Goal: Transaction & Acquisition: Purchase product/service

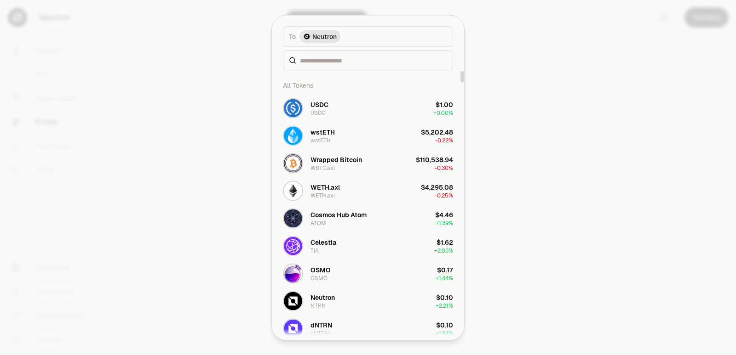
click at [320, 63] on input at bounding box center [373, 60] width 147 height 9
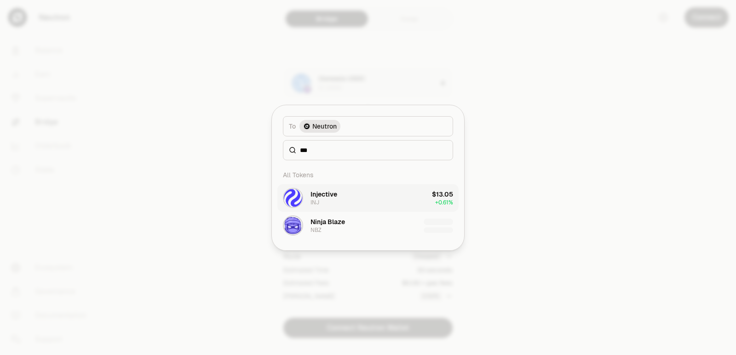
type input "***"
click at [320, 200] on div "Injective INJ" at bounding box center [323, 198] width 27 height 17
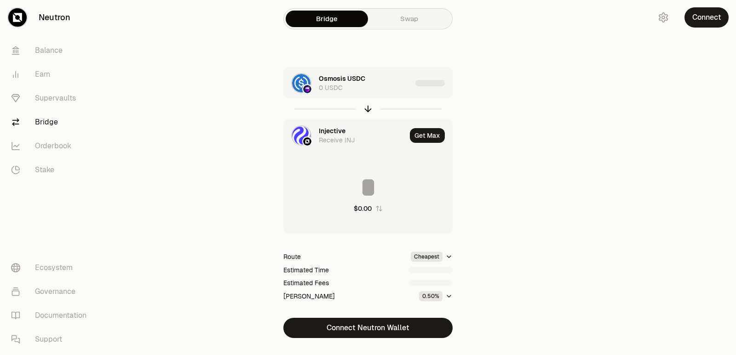
click at [371, 88] on div "Osmosis USDC 0 USDC" at bounding box center [365, 83] width 93 height 18
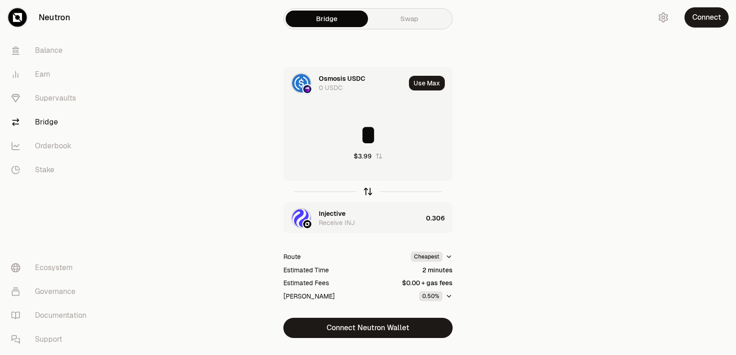
click at [369, 189] on icon "button" at bounding box center [368, 192] width 10 height 10
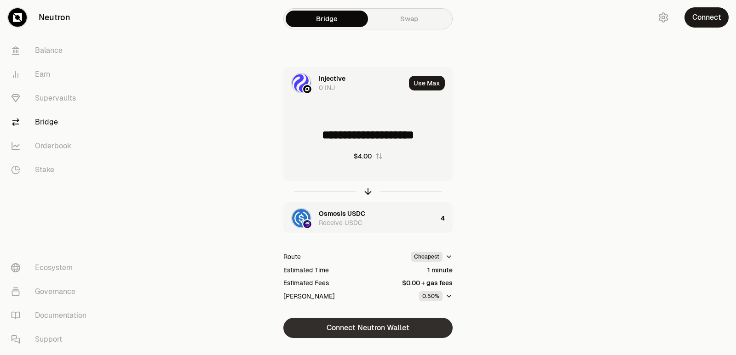
click at [340, 328] on button "Connect Neutron Wallet" at bounding box center [367, 328] width 169 height 20
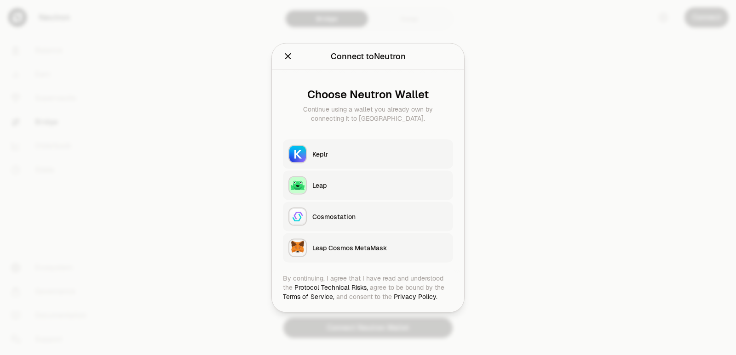
click at [327, 143] on button "Keplr" at bounding box center [368, 153] width 170 height 29
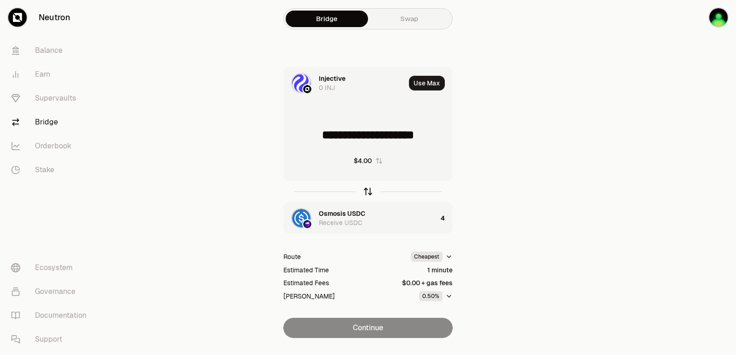
click at [367, 188] on icon "button" at bounding box center [368, 192] width 10 height 10
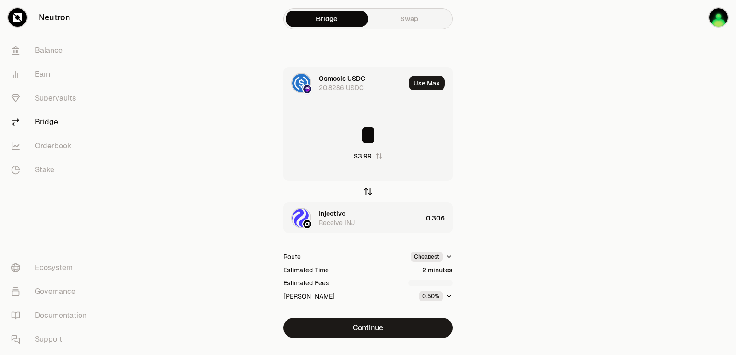
click at [367, 188] on icon "button" at bounding box center [368, 192] width 10 height 10
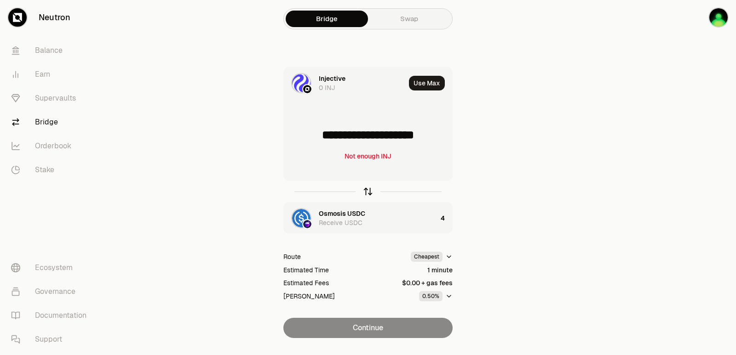
click at [367, 188] on icon "button" at bounding box center [368, 192] width 10 height 10
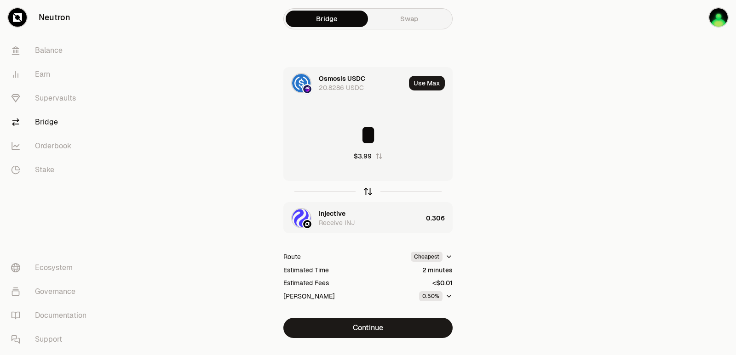
click at [367, 188] on icon "button" at bounding box center [368, 192] width 10 height 10
type input "**********"
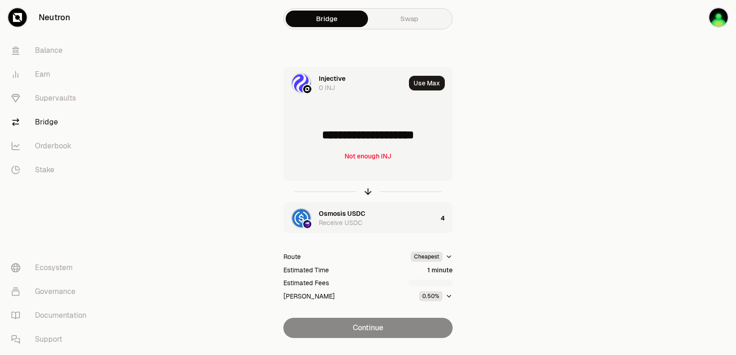
click at [342, 215] on div "Osmosis USDC" at bounding box center [342, 213] width 46 height 9
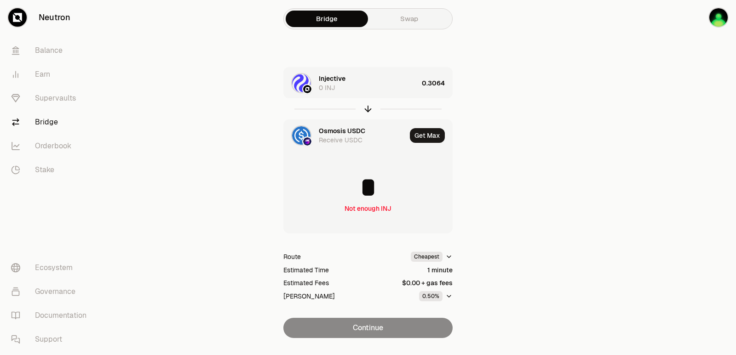
click at [342, 83] on div "Injective 0 INJ" at bounding box center [368, 83] width 99 height 18
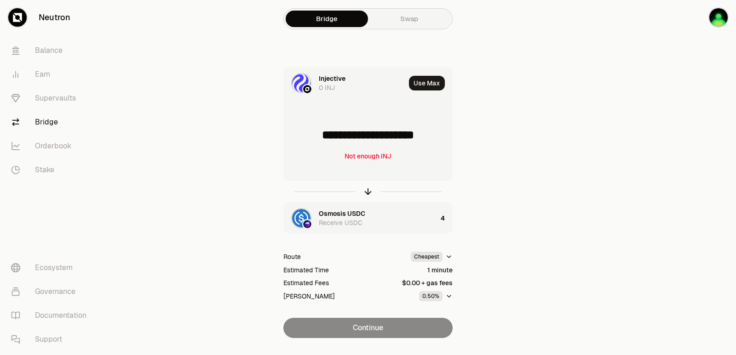
click at [339, 76] on div "Injective" at bounding box center [332, 78] width 27 height 9
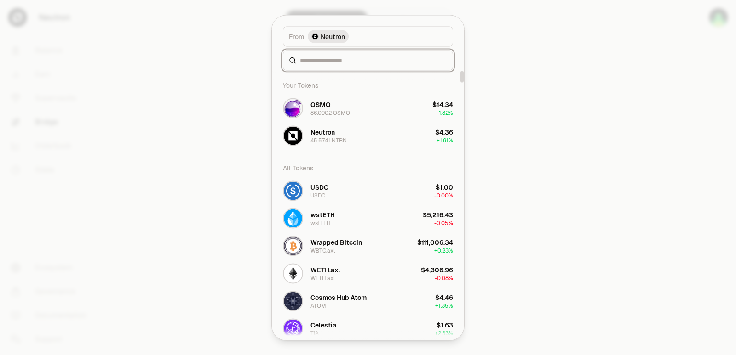
click at [340, 60] on input at bounding box center [373, 60] width 147 height 9
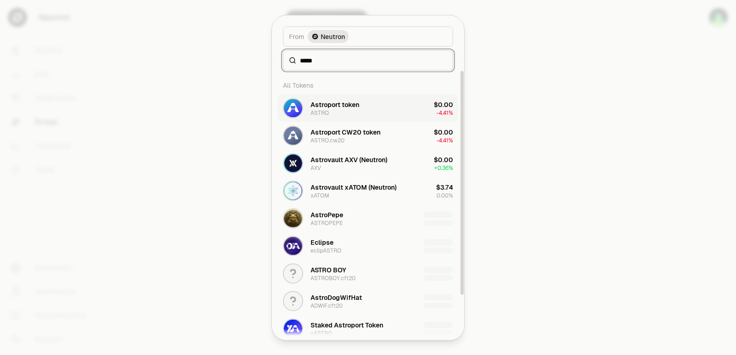
type input "*****"
click at [376, 110] on button "Astroport token ASTRO $0.00 -4.41%" at bounding box center [367, 108] width 181 height 28
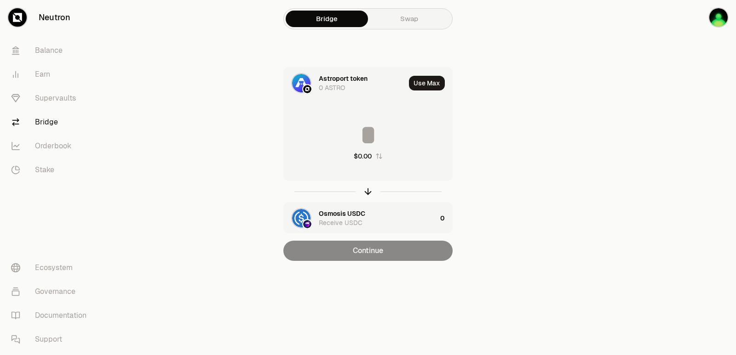
click at [348, 135] on input at bounding box center [368, 135] width 168 height 28
click at [368, 194] on icon "button" at bounding box center [368, 192] width 10 height 10
click at [344, 137] on input at bounding box center [368, 135] width 168 height 28
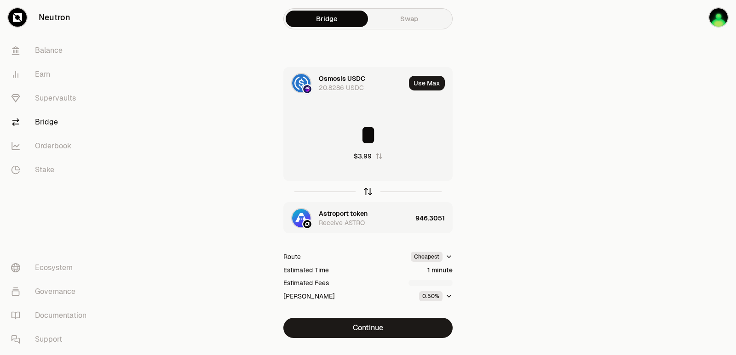
click at [366, 191] on icon "button" at bounding box center [368, 192] width 10 height 10
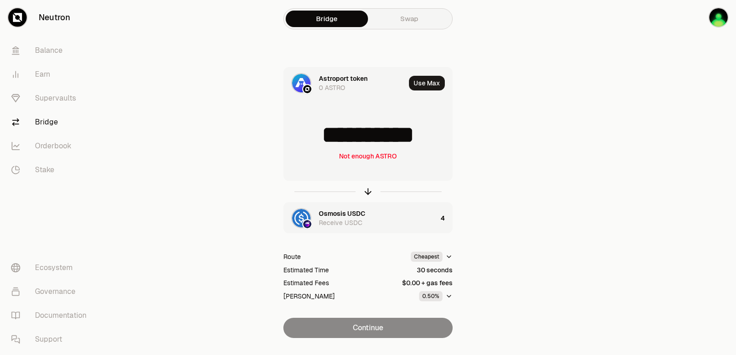
drag, startPoint x: 446, startPoint y: 129, endPoint x: 313, endPoint y: 135, distance: 133.5
click at [313, 135] on input "**********" at bounding box center [368, 135] width 168 height 28
type input "***"
click at [366, 193] on icon "button" at bounding box center [368, 192] width 10 height 10
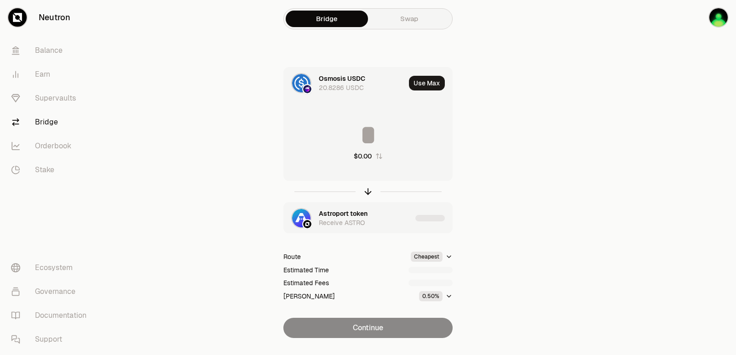
click at [371, 135] on input at bounding box center [368, 135] width 168 height 28
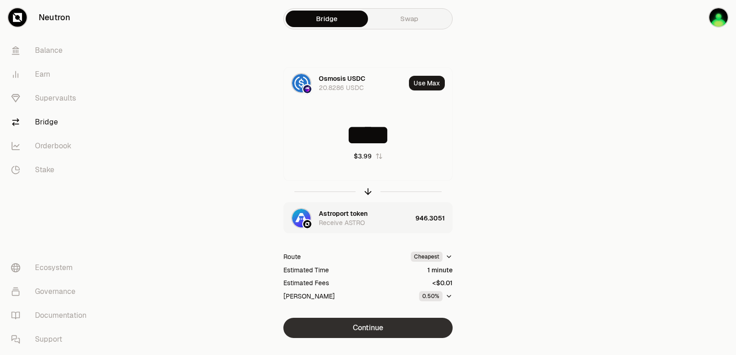
type input "****"
click at [365, 337] on button "Continue" at bounding box center [367, 328] width 169 height 20
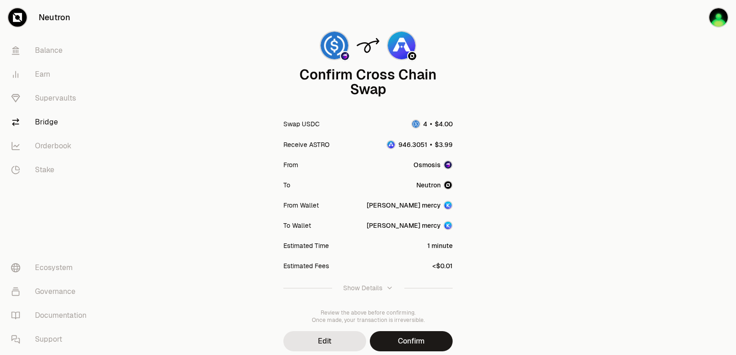
scroll to position [76, 0]
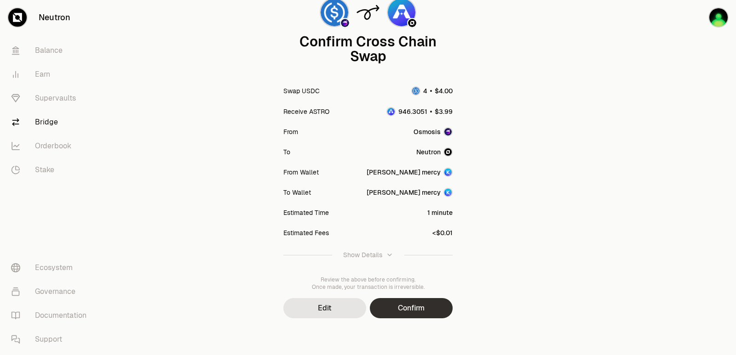
click at [414, 305] on button "Confirm" at bounding box center [411, 308] width 83 height 20
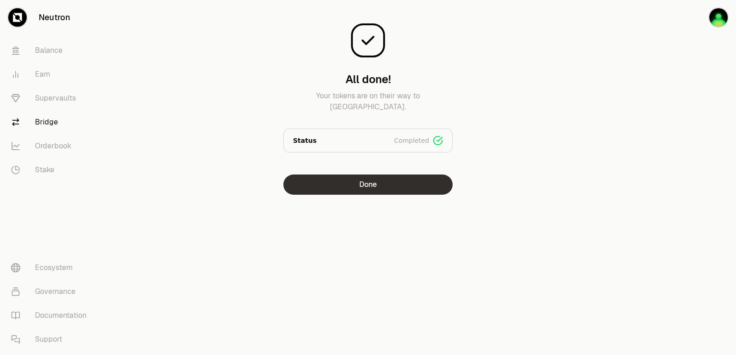
click at [391, 185] on button "Done" at bounding box center [367, 185] width 169 height 20
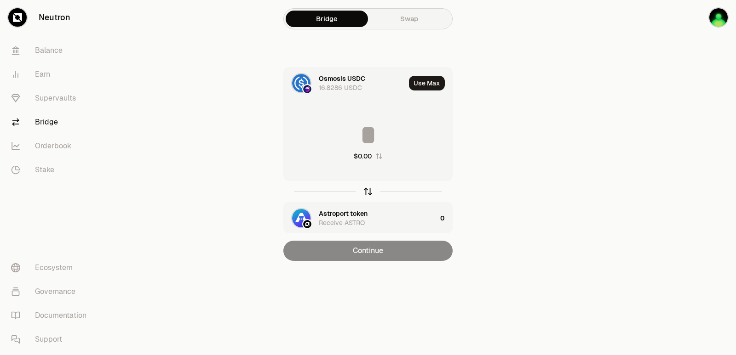
click at [365, 191] on icon "button" at bounding box center [368, 192] width 10 height 10
click at [427, 88] on button "Use Max" at bounding box center [427, 83] width 36 height 15
type input "**********"
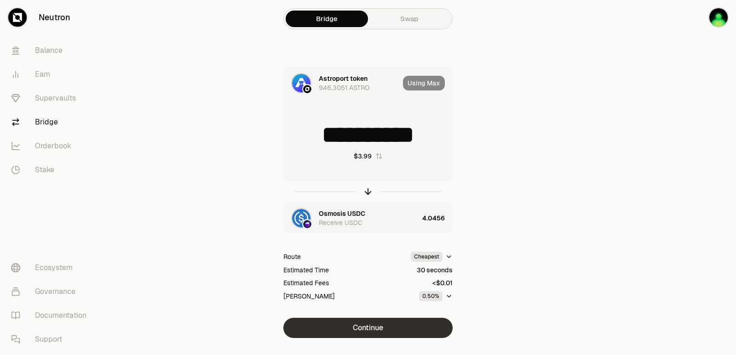
click at [375, 323] on button "Continue" at bounding box center [367, 328] width 169 height 20
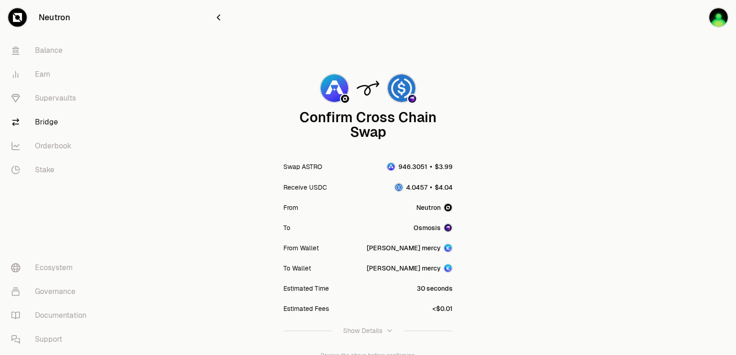
scroll to position [76, 0]
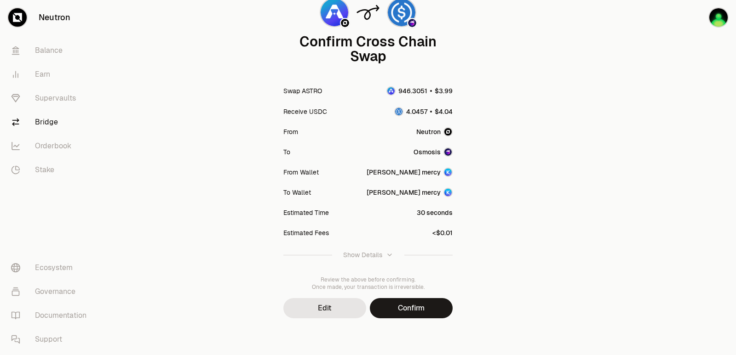
click at [411, 308] on button "Confirm" at bounding box center [411, 308] width 83 height 20
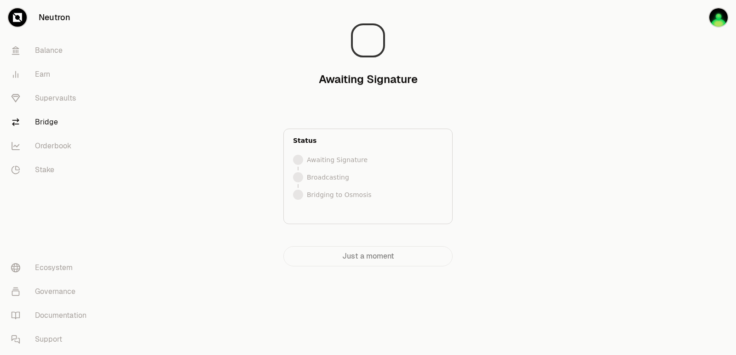
scroll to position [0, 0]
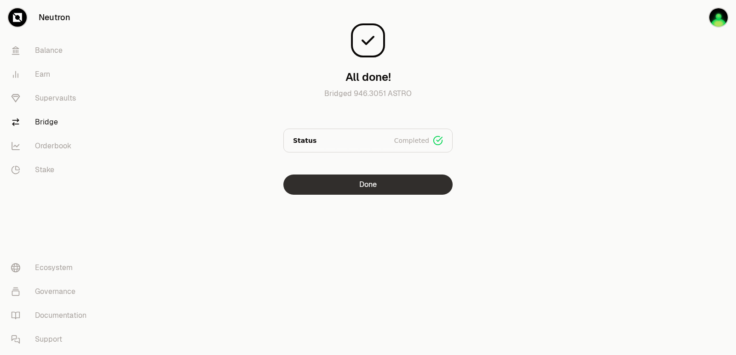
click at [399, 181] on button "Done" at bounding box center [367, 185] width 169 height 20
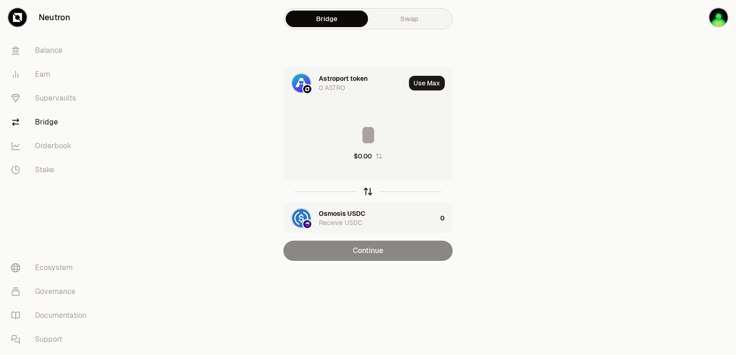
click at [370, 188] on icon "button" at bounding box center [368, 192] width 10 height 10
click at [354, 124] on input at bounding box center [368, 135] width 168 height 28
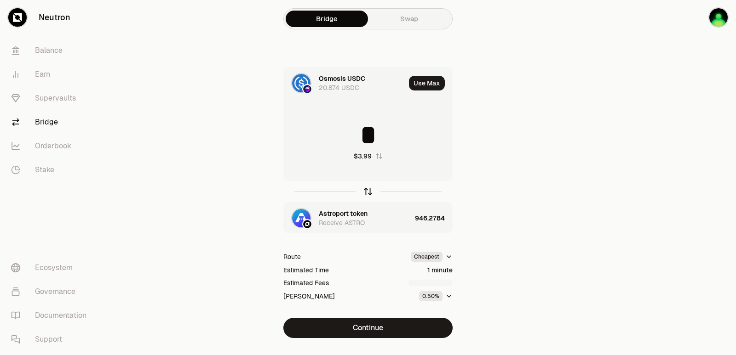
click at [365, 192] on icon "button" at bounding box center [368, 192] width 10 height 10
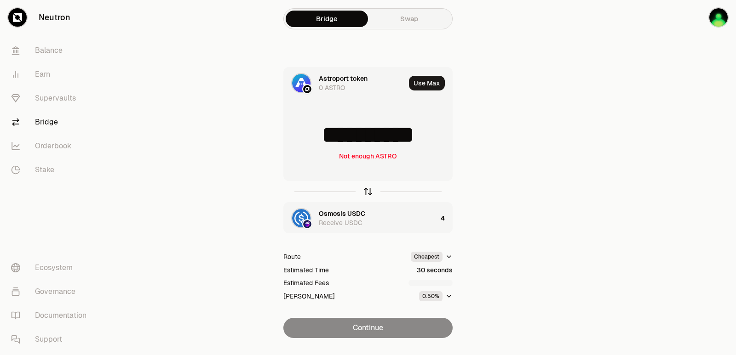
click at [365, 192] on icon "button" at bounding box center [368, 192] width 10 height 10
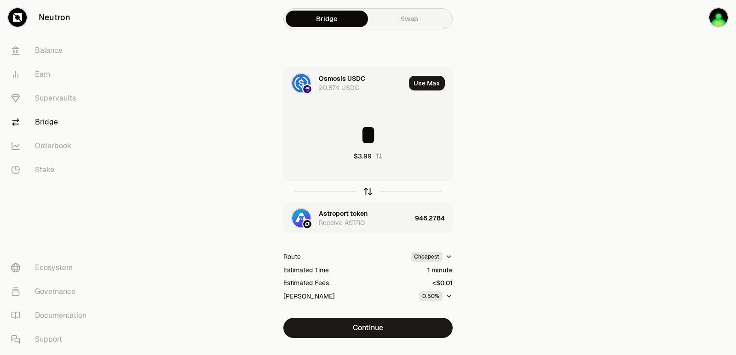
click at [366, 188] on icon "button" at bounding box center [368, 192] width 10 height 10
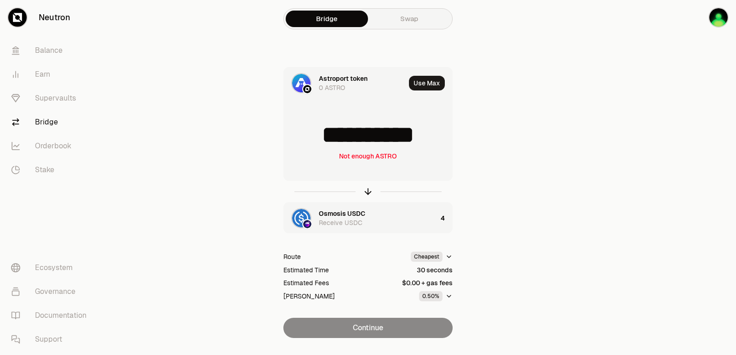
scroll to position [1, 0]
drag, startPoint x: 432, startPoint y: 134, endPoint x: 335, endPoint y: 144, distance: 97.6
click at [335, 144] on input "**********" at bounding box center [368, 135] width 168 height 28
click at [366, 193] on icon "button" at bounding box center [368, 192] width 10 height 10
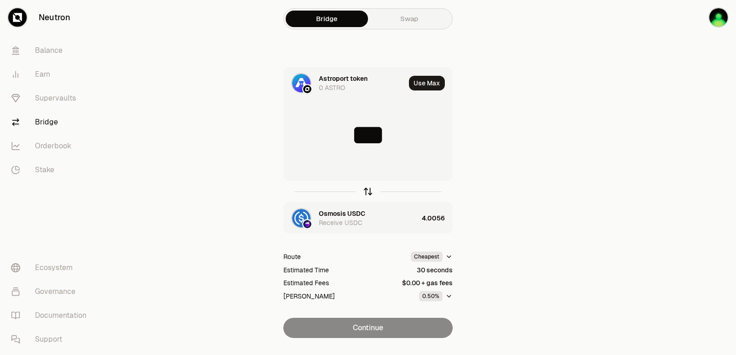
type input "********"
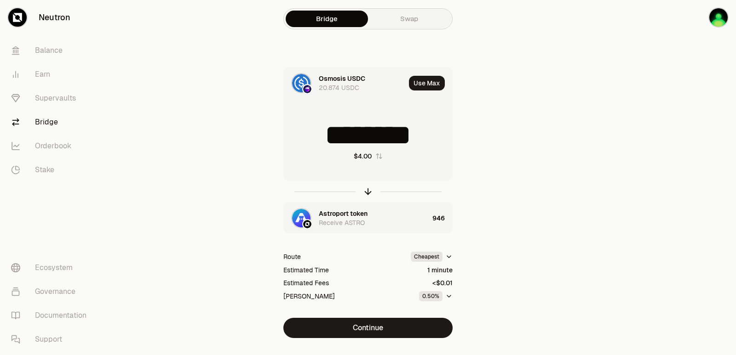
click at [343, 213] on div "Astroport token" at bounding box center [343, 213] width 49 height 9
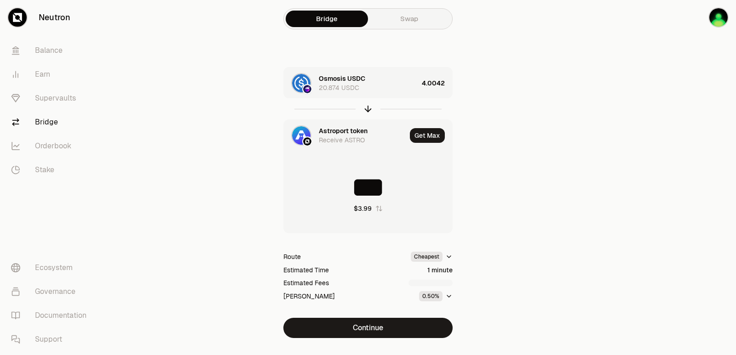
click at [334, 134] on div "Astroport token" at bounding box center [343, 130] width 49 height 9
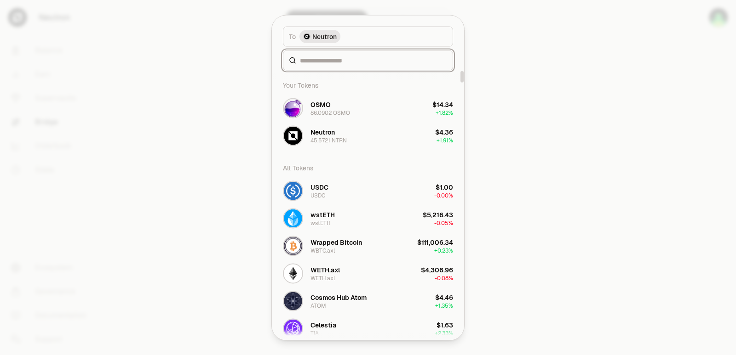
click at [320, 56] on input at bounding box center [373, 60] width 147 height 9
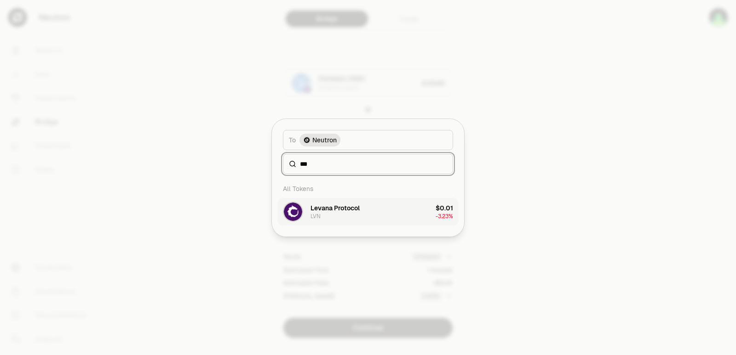
type input "***"
click at [384, 209] on button "Levana Protocol LVN $0.01 -3.23%" at bounding box center [367, 212] width 181 height 28
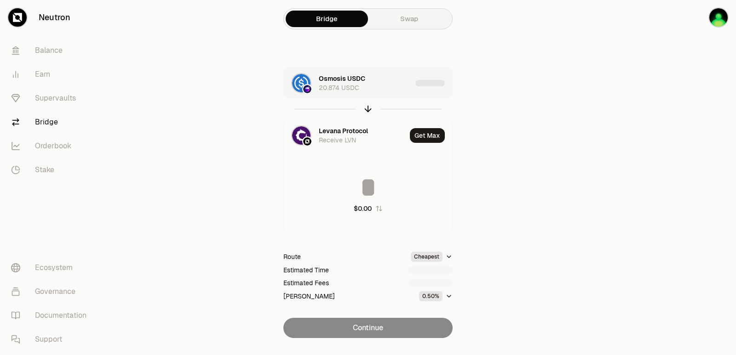
click at [393, 87] on div "Osmosis USDC 20.874 USDC" at bounding box center [365, 83] width 93 height 18
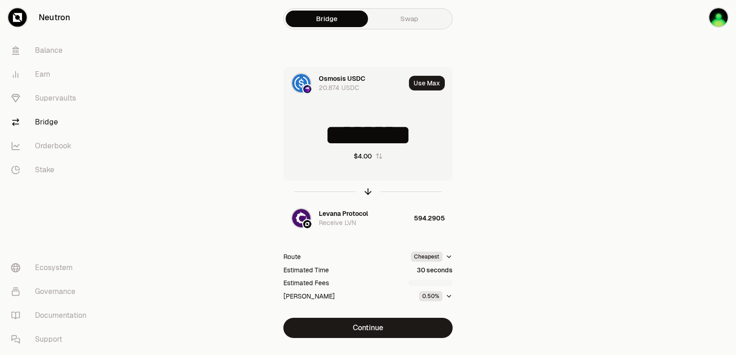
drag, startPoint x: 411, startPoint y: 137, endPoint x: 357, endPoint y: 139, distance: 53.8
click at [357, 139] on input "********" at bounding box center [368, 135] width 168 height 28
click at [368, 189] on icon "button" at bounding box center [368, 190] width 6 height 3
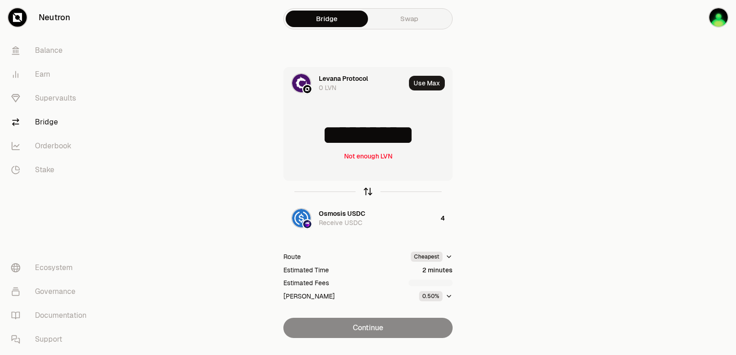
click at [368, 189] on icon "button" at bounding box center [368, 190] width 6 height 3
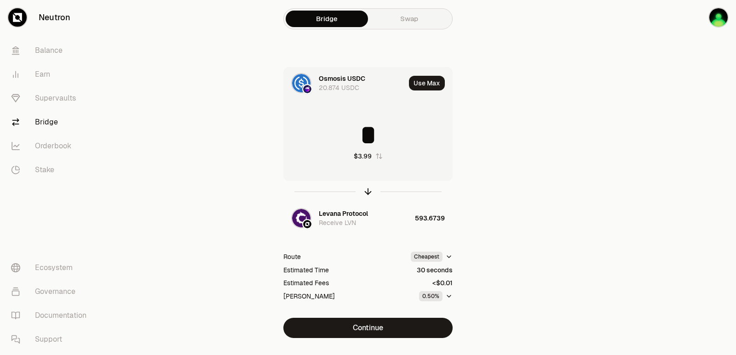
click at [363, 191] on icon "button" at bounding box center [368, 192] width 10 height 10
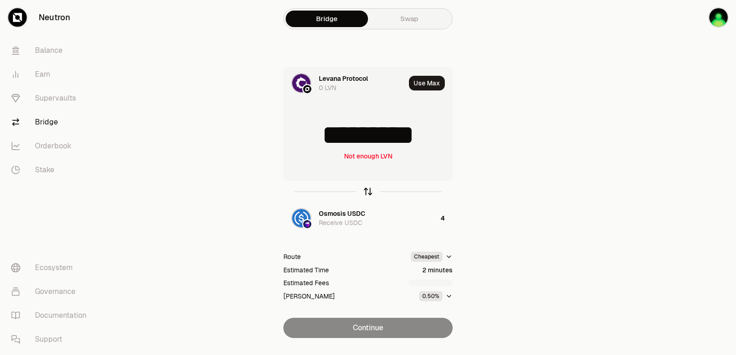
click at [371, 189] on icon "button" at bounding box center [368, 192] width 10 height 10
type input "*"
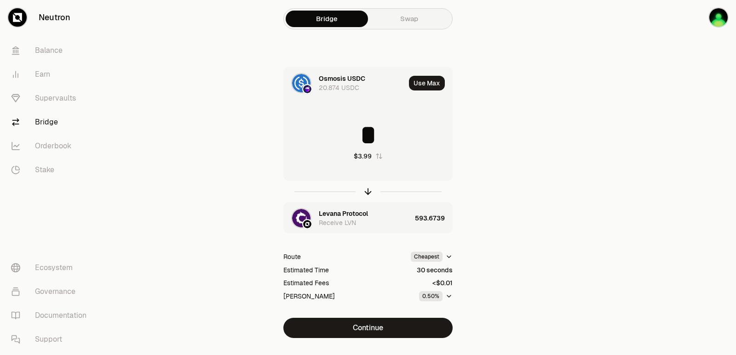
click at [339, 211] on div "Levana Protocol" at bounding box center [343, 213] width 49 height 9
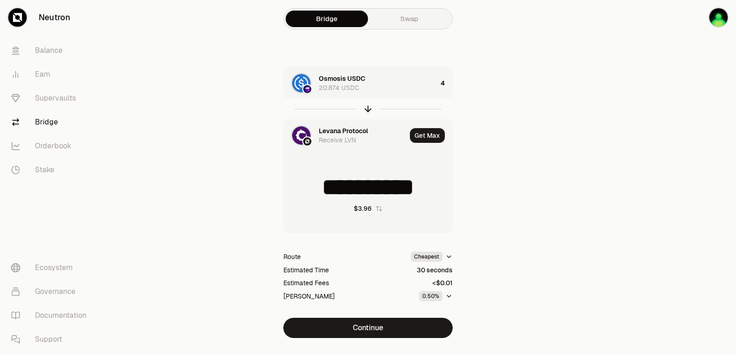
click at [334, 130] on div "Levana Protocol" at bounding box center [343, 130] width 49 height 9
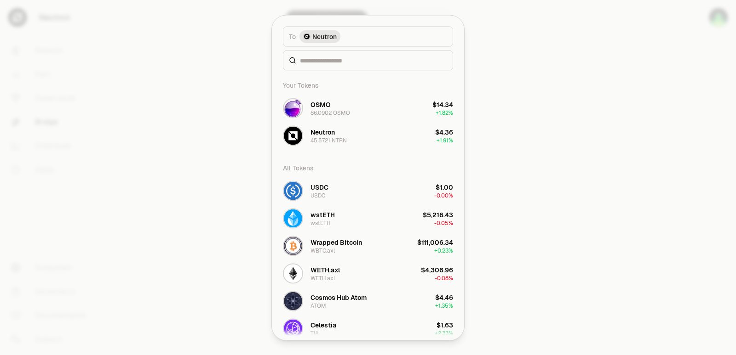
click at [322, 54] on div at bounding box center [368, 60] width 170 height 20
click at [320, 59] on input at bounding box center [373, 60] width 147 height 9
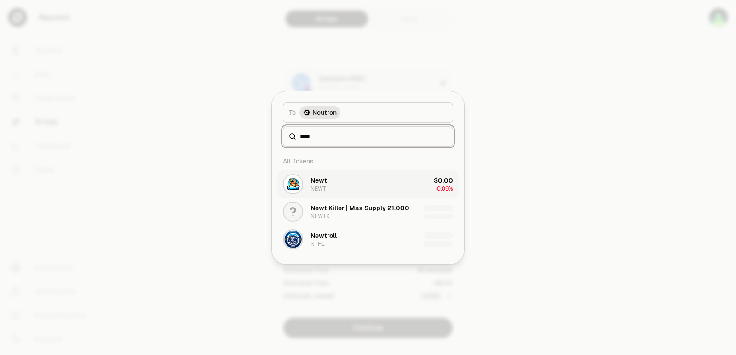
type input "****"
click at [344, 180] on button "Newt NEWT $0.00 -0.09%" at bounding box center [367, 185] width 181 height 28
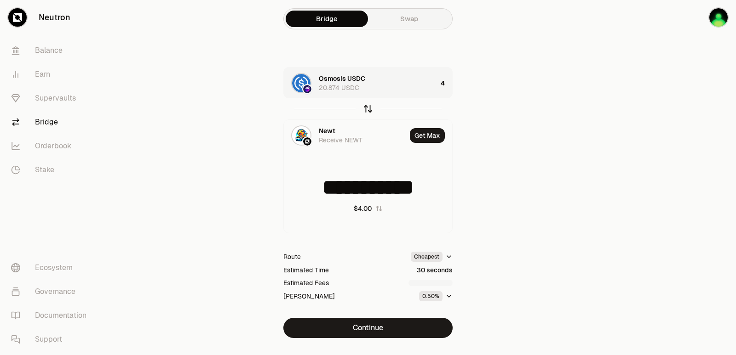
click at [366, 110] on icon "button" at bounding box center [368, 109] width 10 height 10
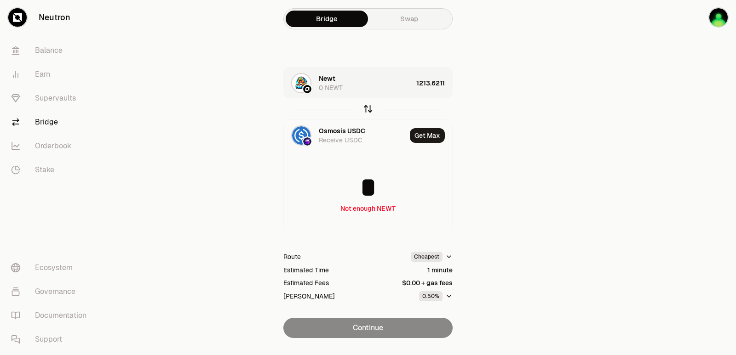
click at [366, 105] on icon "button" at bounding box center [368, 109] width 10 height 10
type input "**********"
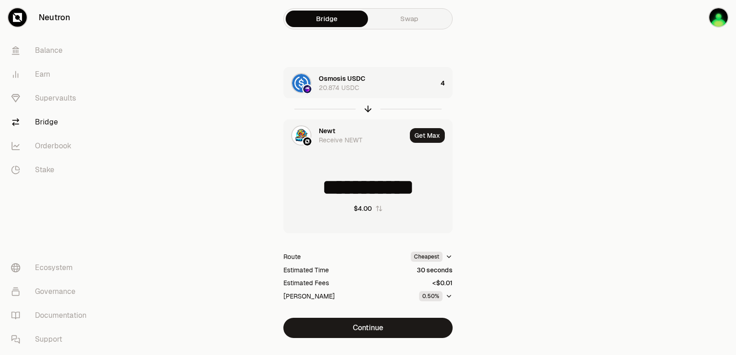
click at [327, 132] on div "Newt" at bounding box center [327, 130] width 17 height 9
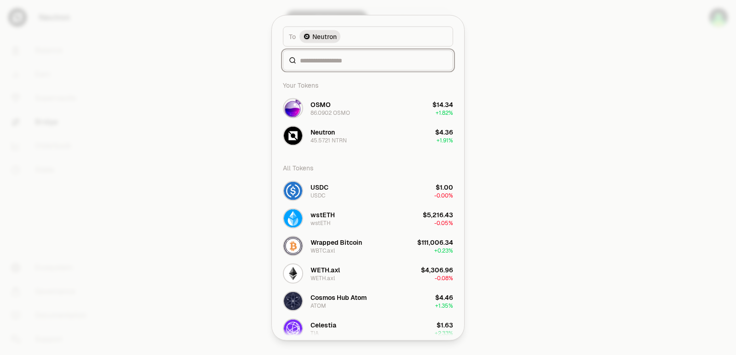
click at [331, 63] on input at bounding box center [373, 60] width 147 height 9
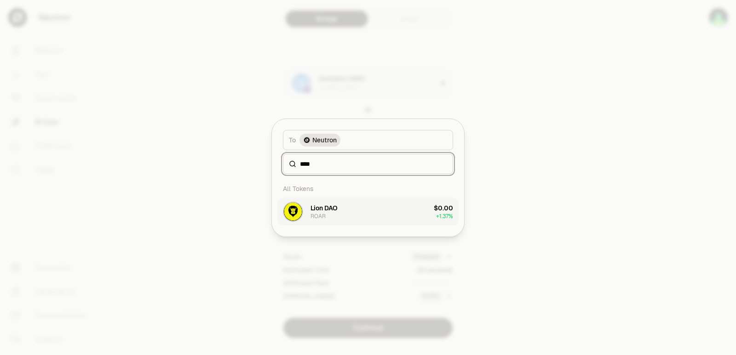
type input "****"
click at [335, 218] on div "Lion DAO ROAR" at bounding box center [323, 212] width 27 height 17
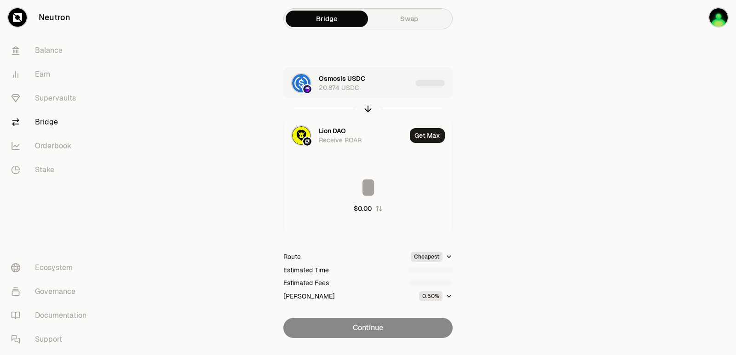
click at [381, 82] on div "Osmosis USDC 20.874 USDC" at bounding box center [365, 83] width 93 height 18
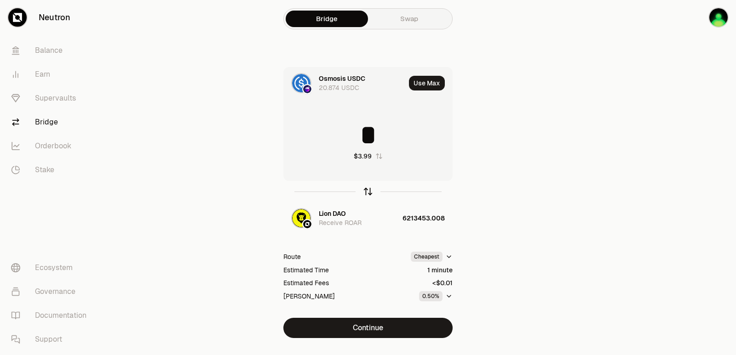
click at [366, 188] on icon "button" at bounding box center [368, 192] width 10 height 10
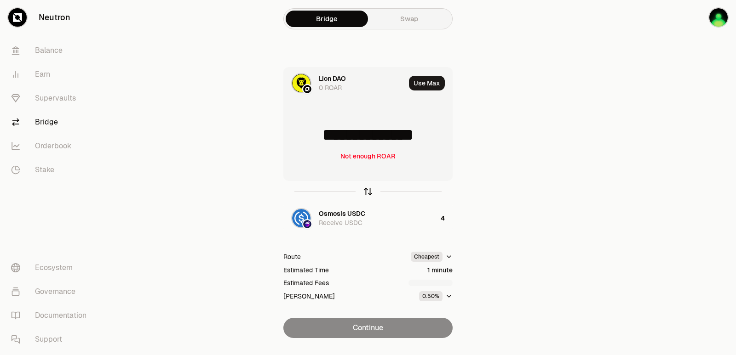
click at [366, 188] on icon "button" at bounding box center [368, 192] width 10 height 10
type input "*"
